Goal: Information Seeking & Learning: Find specific fact

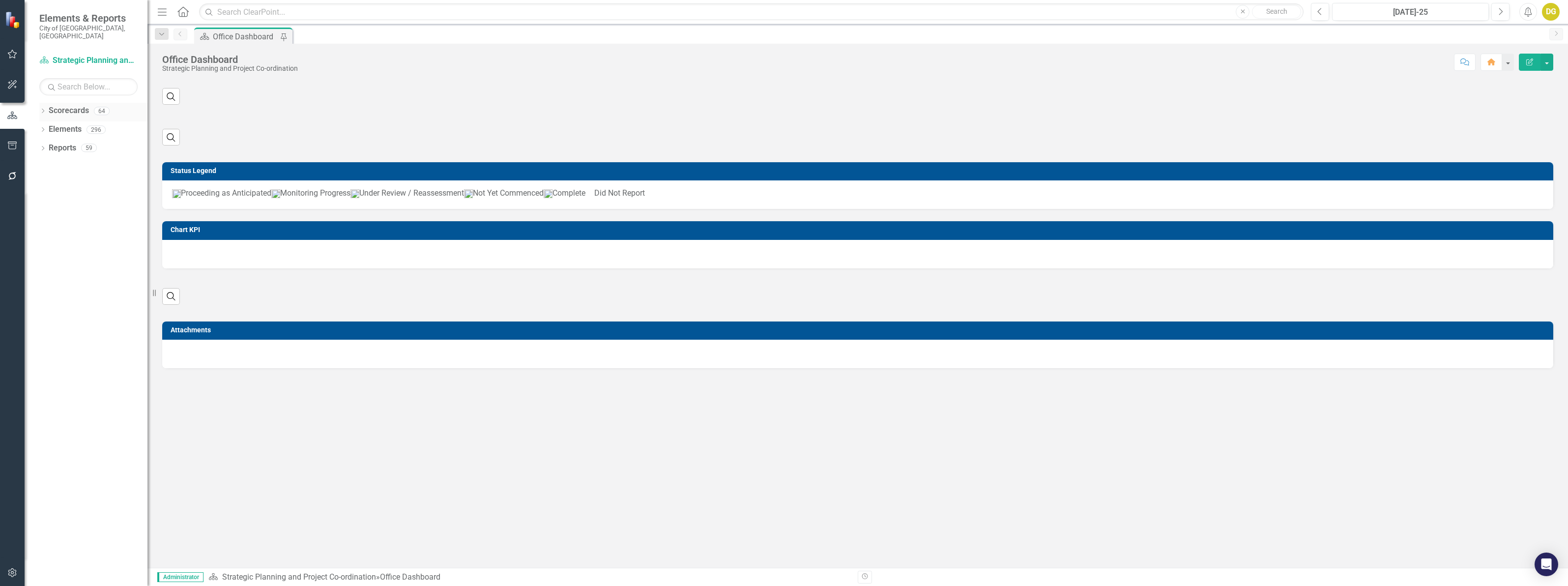
click at [42, 109] on icon "Dropdown" at bounding box center [43, 111] width 7 height 6
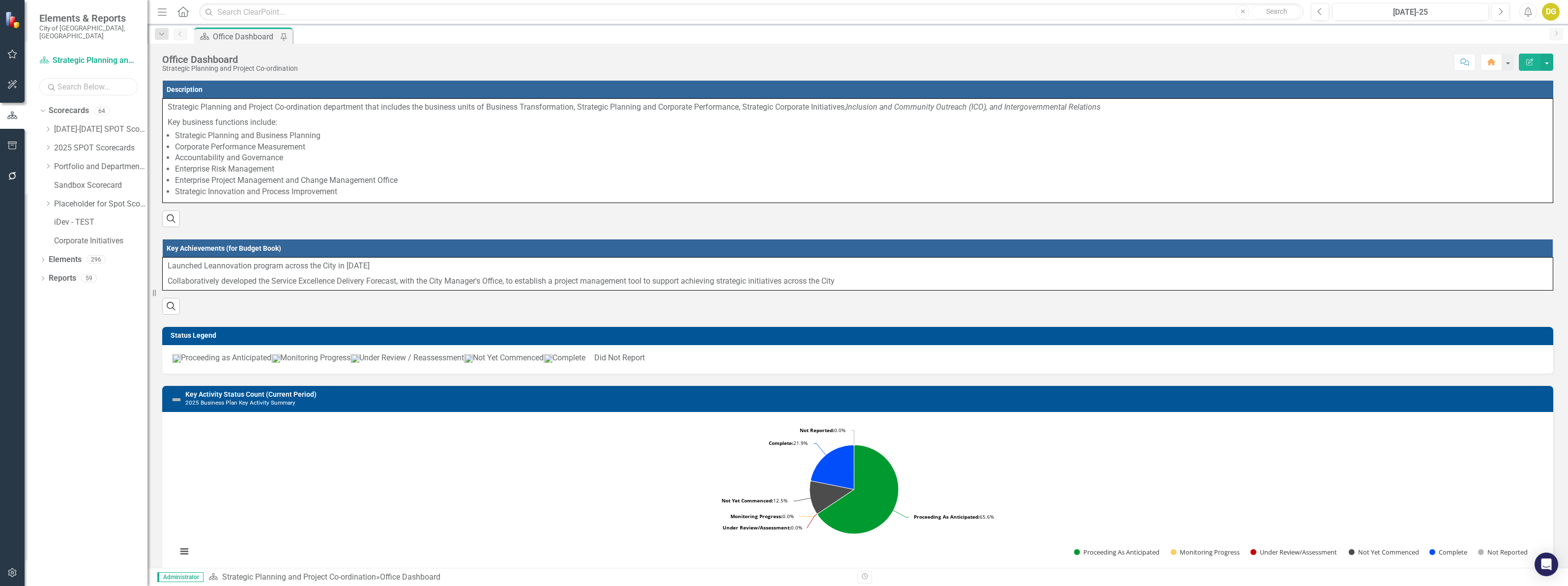
click at [68, 80] on input "text" at bounding box center [88, 86] width 98 height 17
type input "legal"
click at [116, 161] on link "Legal Counsel Planning, Growth Management and Housing Delivery" at bounding box center [111, 167] width 74 height 11
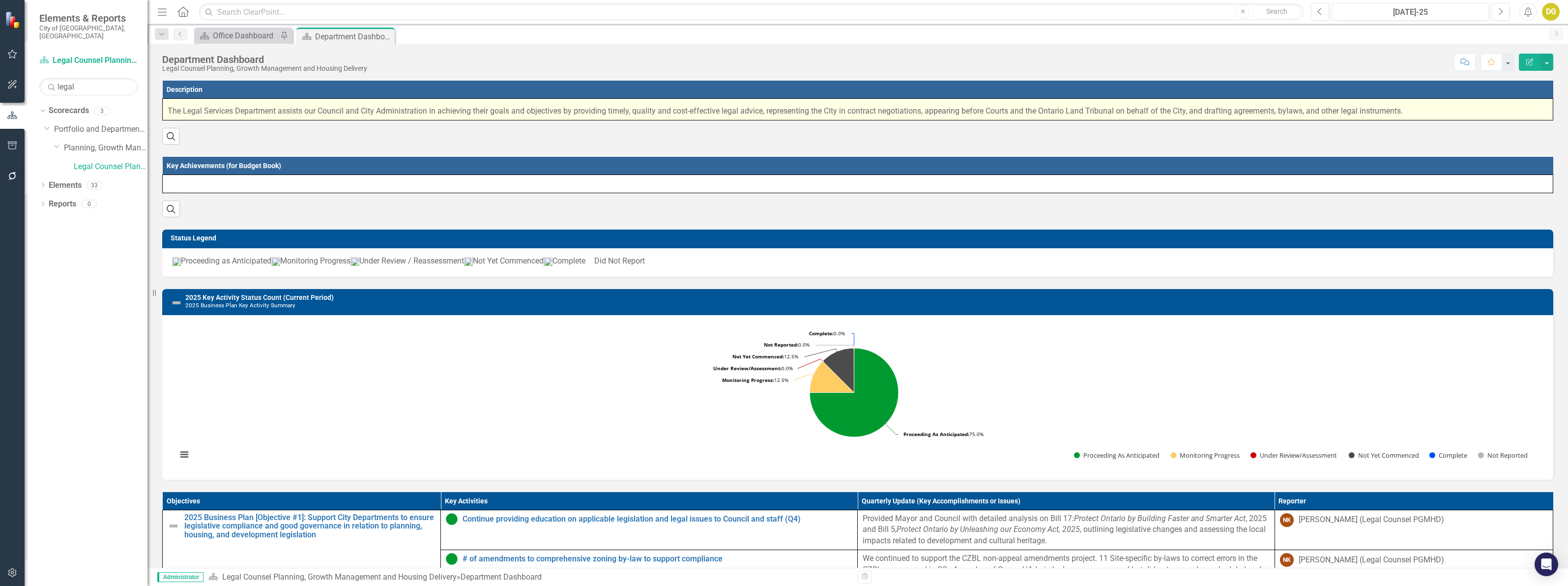
click at [490, 108] on span "The Legal Services Department assists our Council and City Administration in ac…" at bounding box center [785, 111] width 1235 height 9
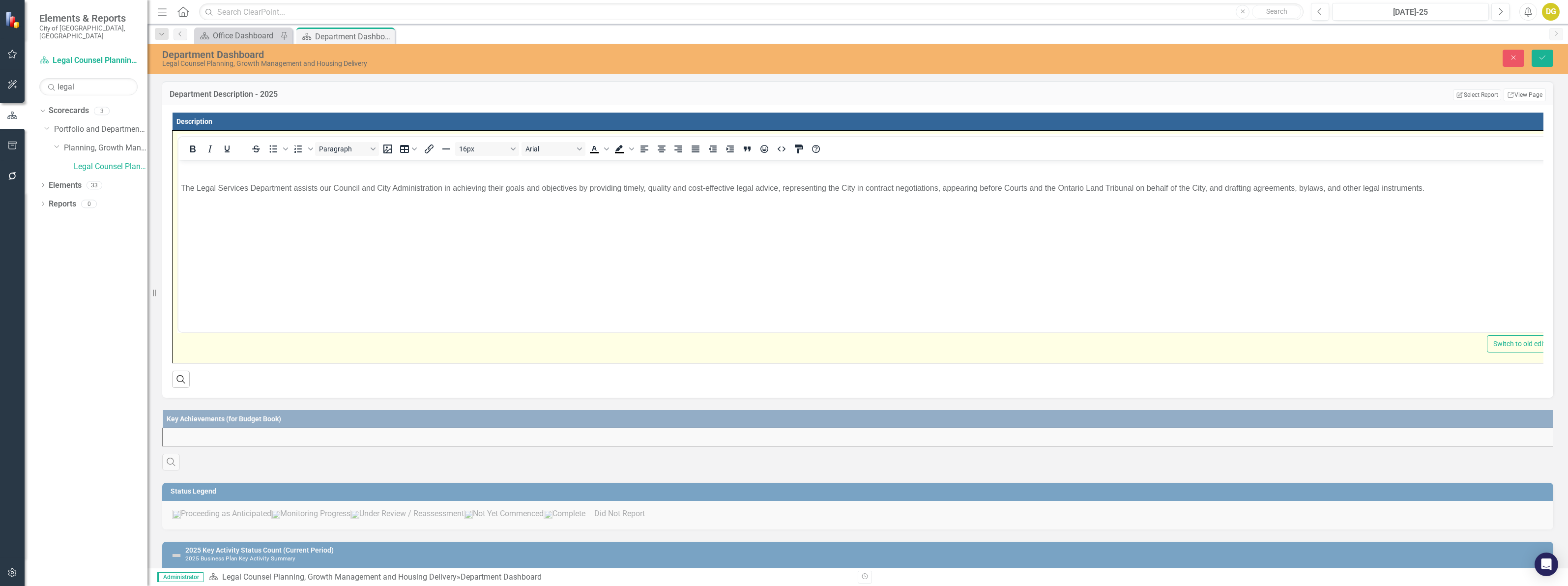
click at [209, 187] on span "The Legal Services Department assists our Council and City Administration in ac…" at bounding box center [803, 188] width 1244 height 8
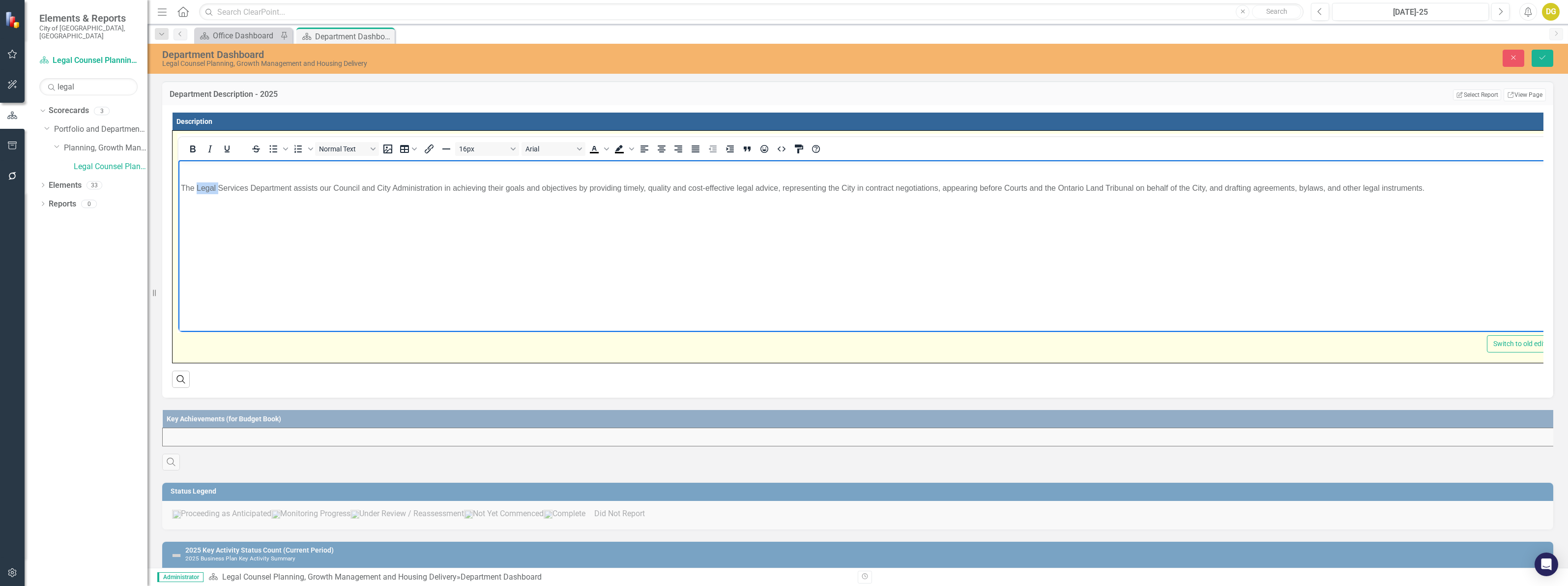
click at [209, 187] on span "The Legal Services Department assists our Council and City Administration in ac…" at bounding box center [803, 188] width 1244 height 8
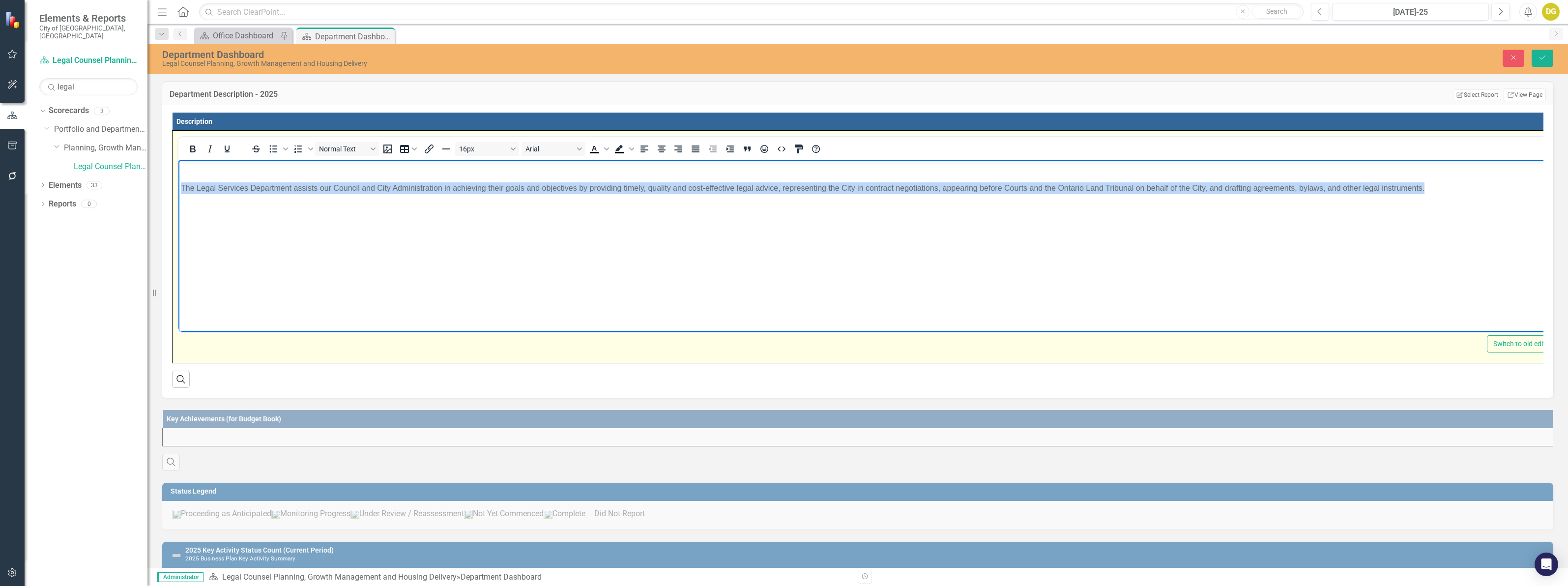
click at [209, 187] on span "The Legal Services Department assists our Council and City Administration in ac…" at bounding box center [803, 188] width 1244 height 8
copy span "The Legal Services Department assists our Council and City Administration in ac…"
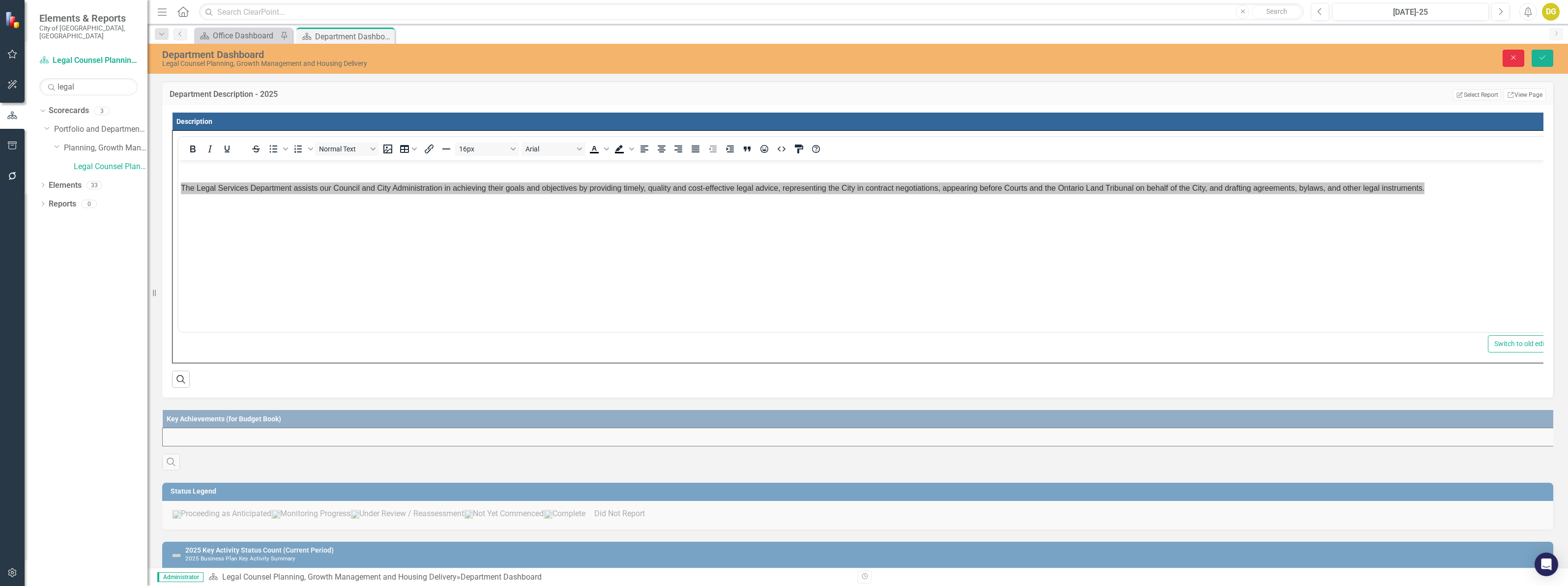
click at [1512, 54] on icon "Close" at bounding box center [1514, 57] width 9 height 7
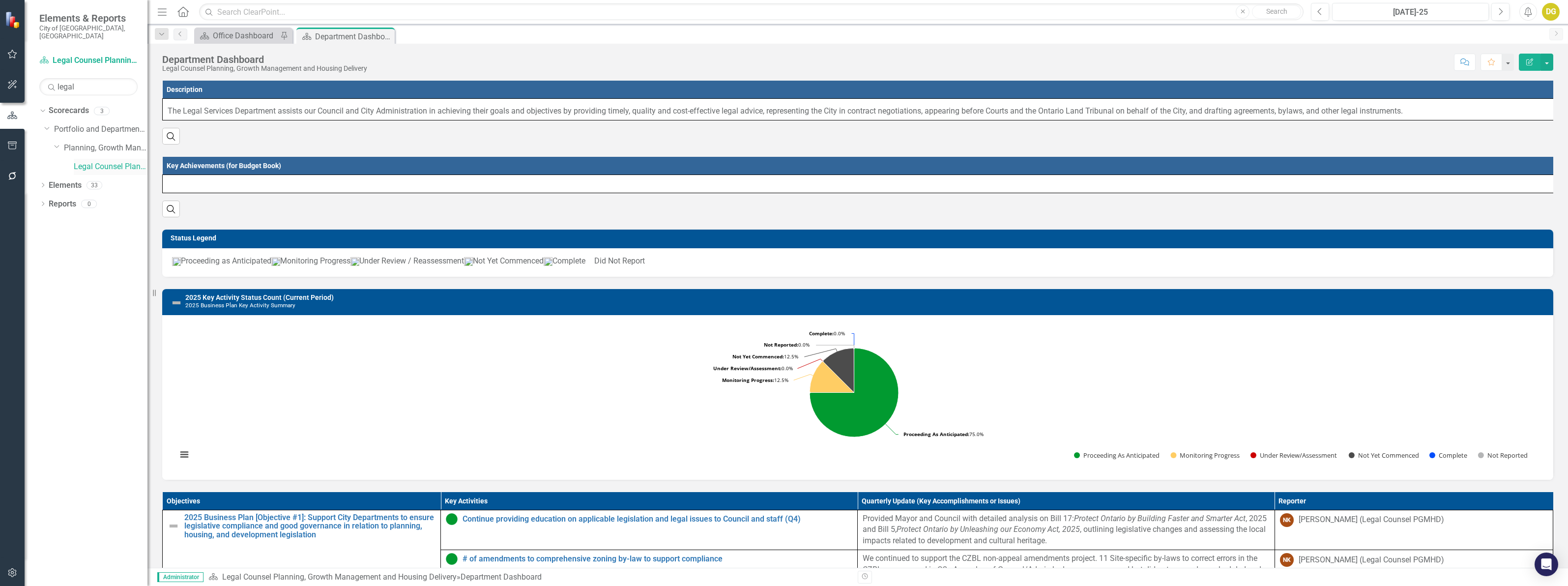
click at [103, 161] on link "Legal Counsel Planning, Growth Management and Housing Delivery" at bounding box center [111, 167] width 74 height 11
click at [43, 183] on icon "Dropdown" at bounding box center [43, 186] width 7 height 6
click at [79, 198] on link "Objective Objectives" at bounding box center [79, 204] width 50 height 11
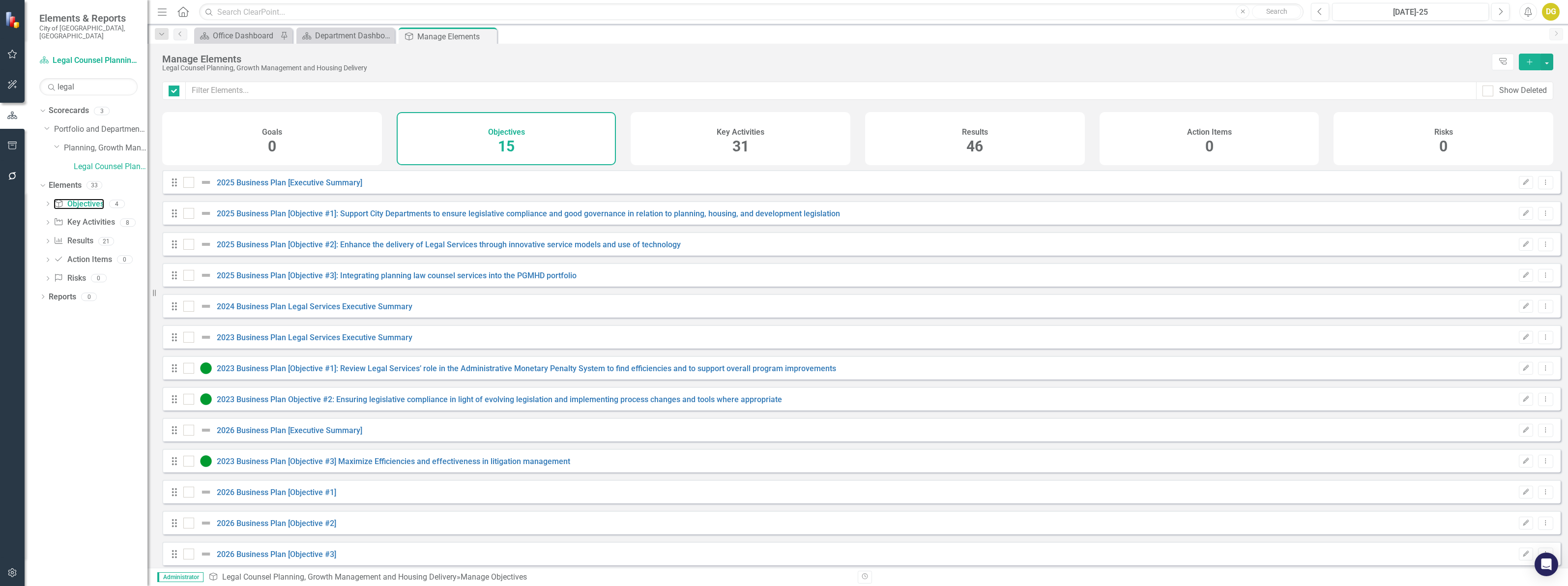
checkbox input "false"
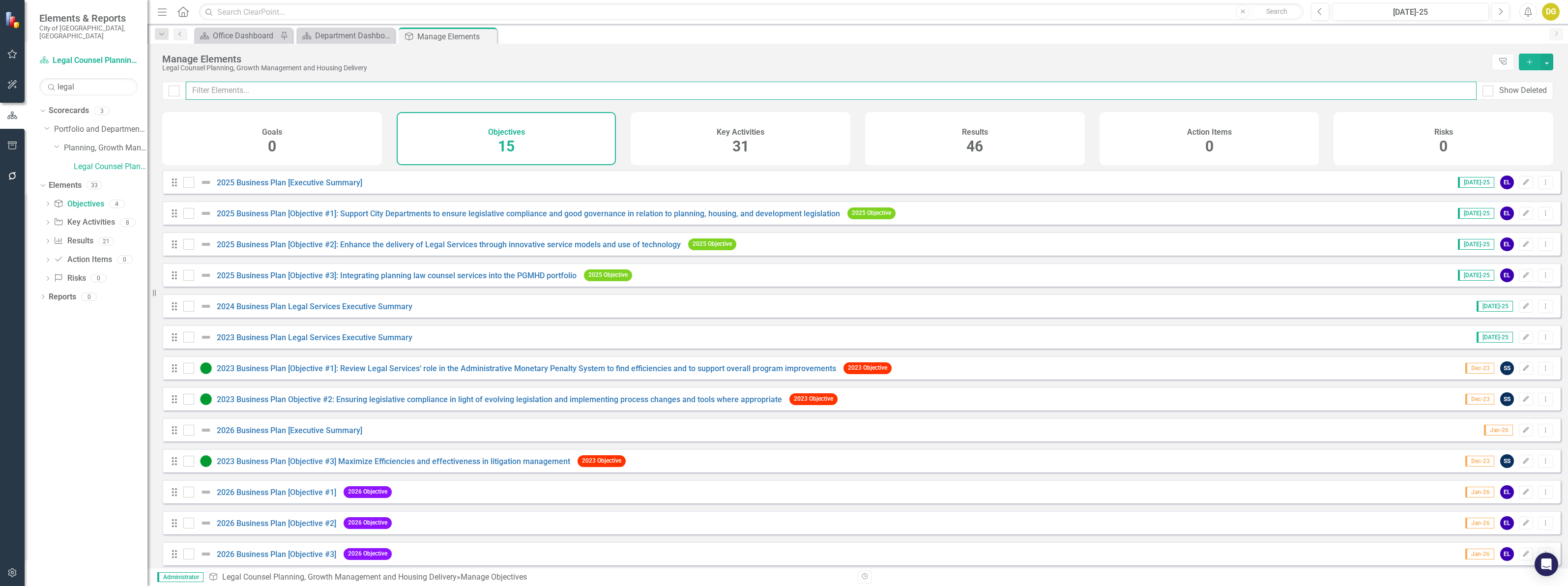
click at [252, 93] on input "text" at bounding box center [831, 90] width 1291 height 18
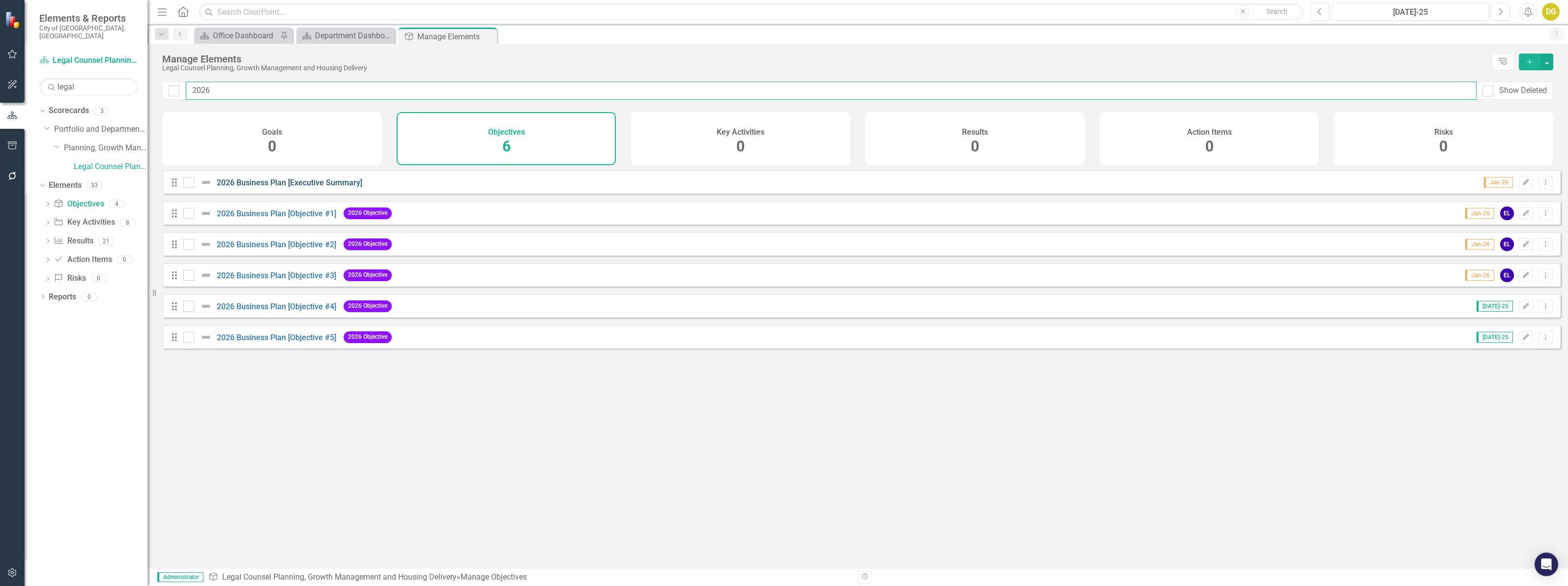
type input "2026"
click at [279, 187] on link "2026 Business Plan [Executive Summary]" at bounding box center [289, 182] width 145 height 9
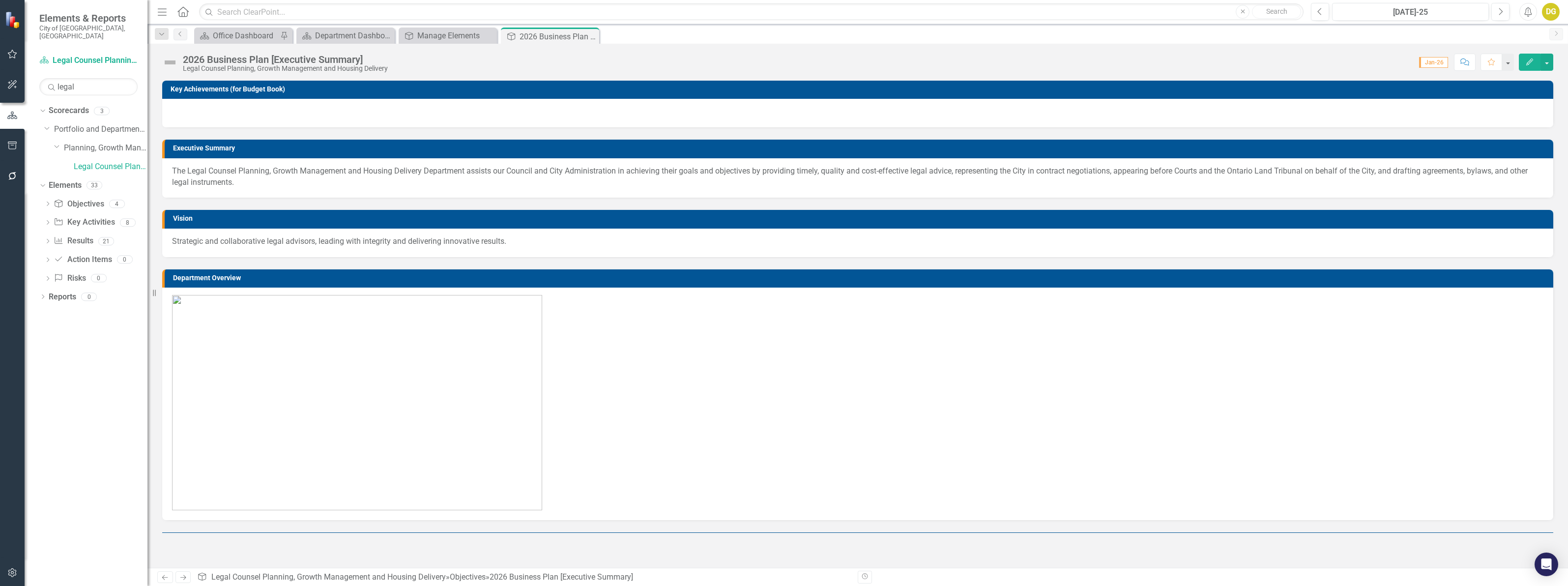
click at [193, 173] on p "The Legal Counsel Planning, Growth Management and Housing Delivery Department a…" at bounding box center [858, 177] width 1371 height 23
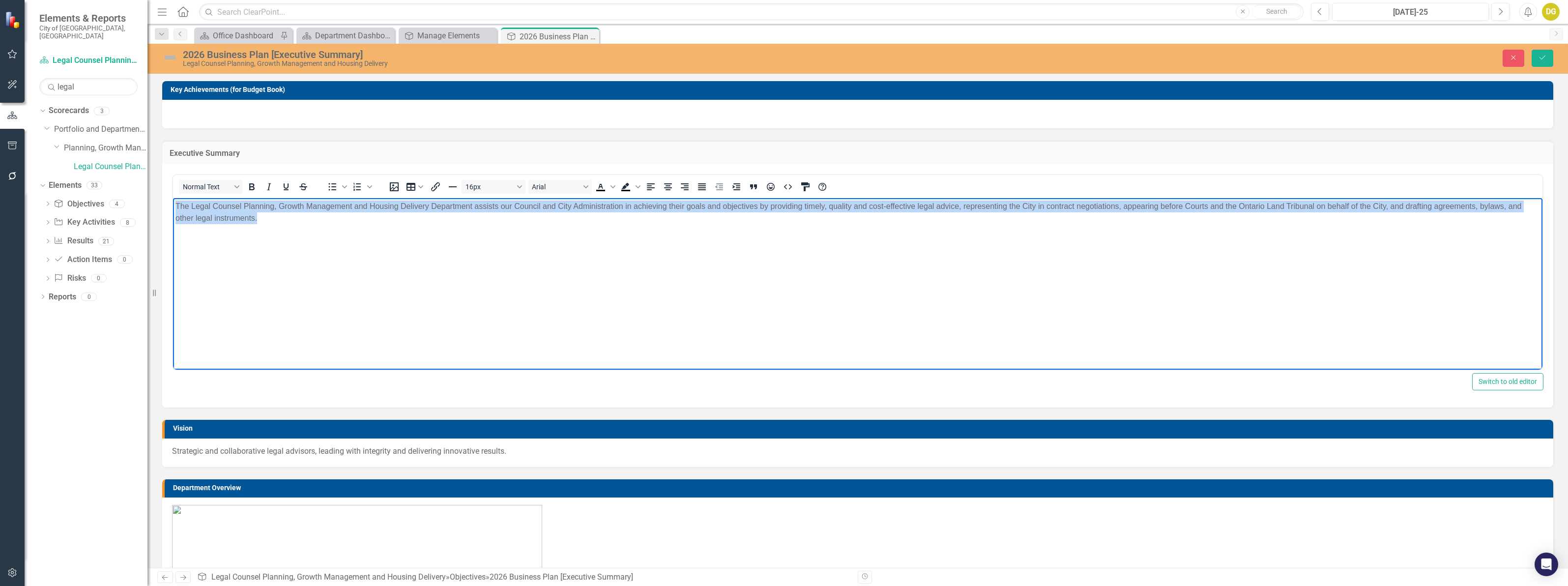
drag, startPoint x: 209, startPoint y: 211, endPoint x: 321, endPoint y: 234, distance: 114.3
click at [321, 234] on body "The Legal Counsel Planning, Growth Management and Housing Delivery Department a…" at bounding box center [857, 271] width 1369 height 147
copy p "The Legal Counsel Planning, Growth Management and Housing Delivery Department a…"
click at [368, 245] on body "The Legal Counsel Planning, Growth Management and Housing Delivery Department a…" at bounding box center [857, 271] width 1369 height 147
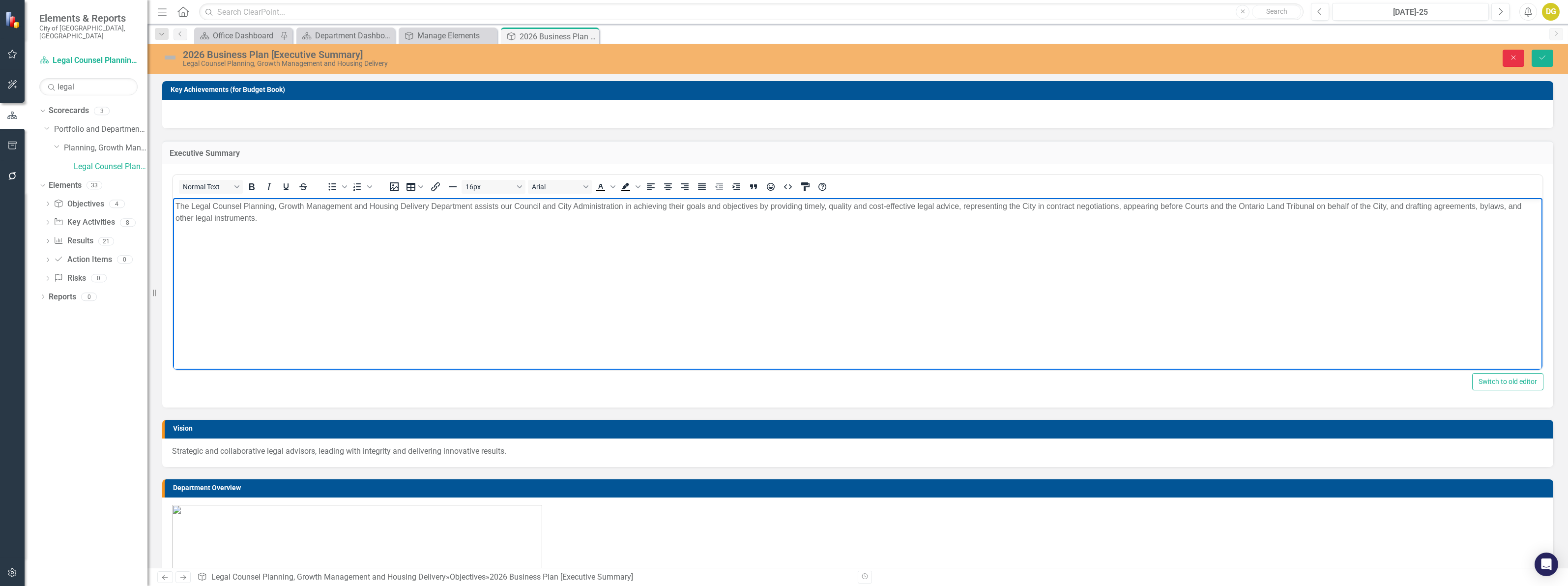
click at [1515, 53] on button "Close" at bounding box center [1514, 58] width 22 height 17
